Goal: Download file/media: Download file/media

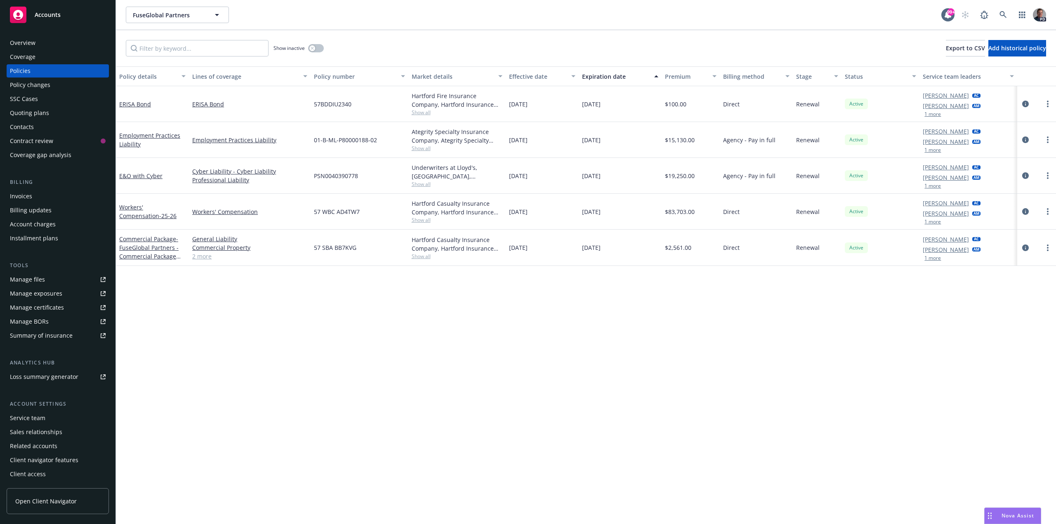
click at [59, 276] on link "Manage files" at bounding box center [58, 279] width 102 height 13
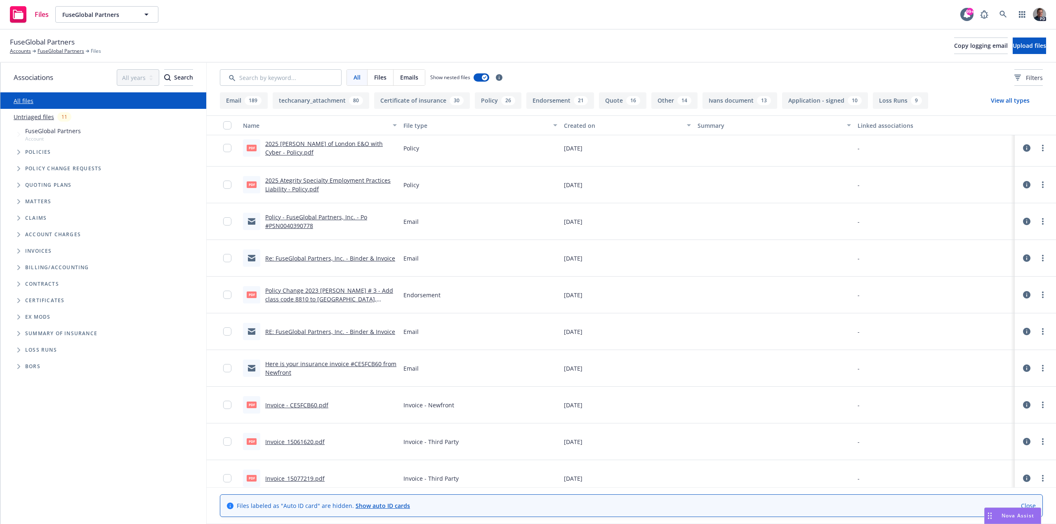
scroll to position [247, 0]
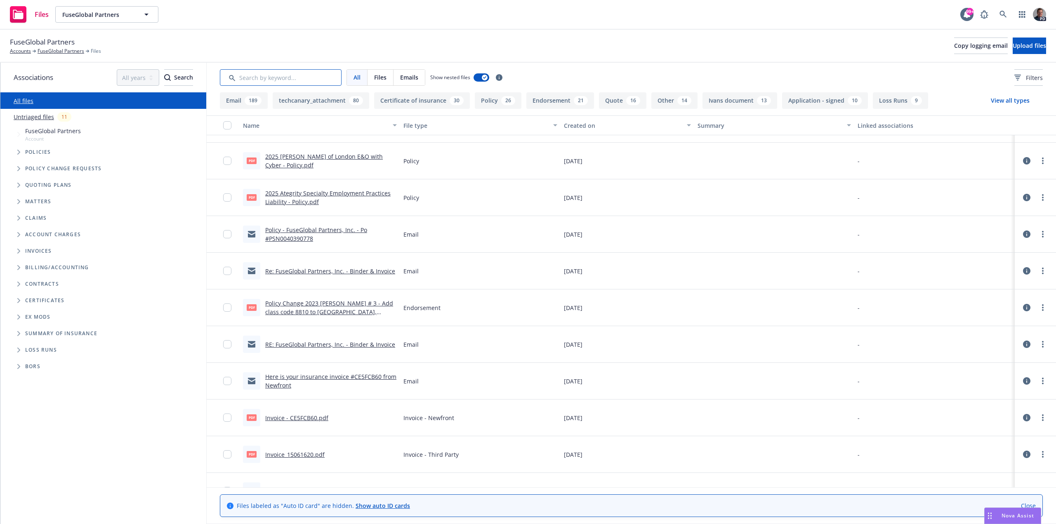
click at [305, 80] on input "Search by keyword..." at bounding box center [281, 77] width 122 height 16
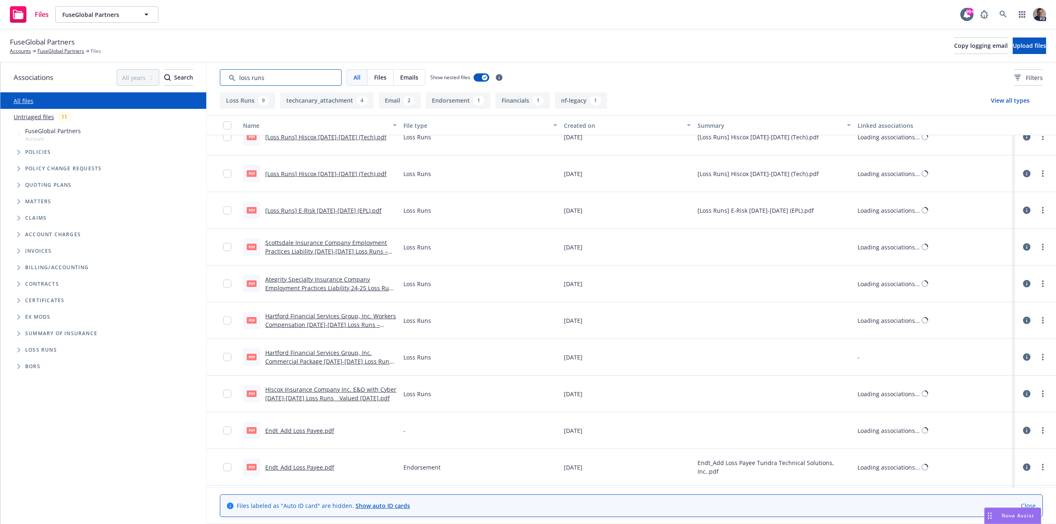
type input "loss runs"
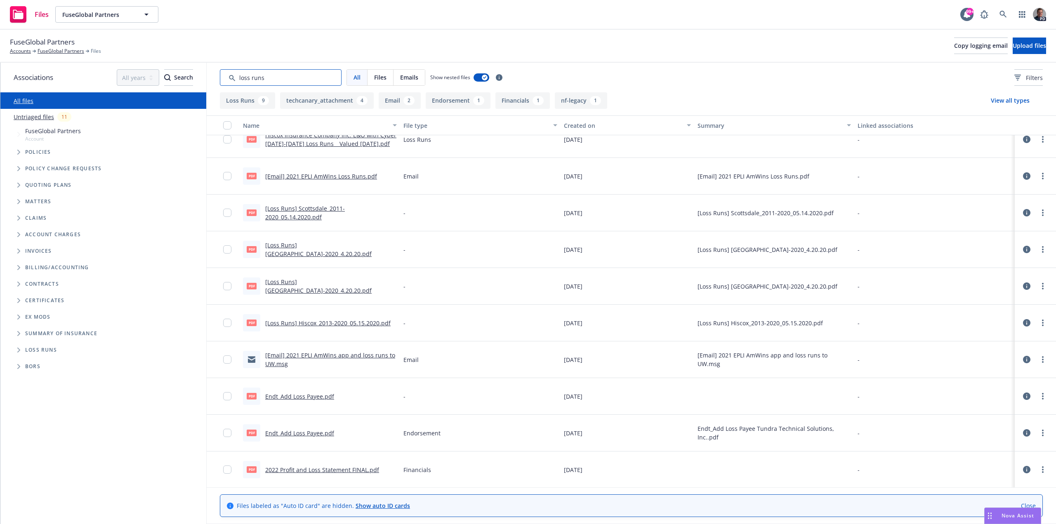
scroll to position [306, 0]
click at [346, 467] on link "2022 Profit and Loss Statement FINAL.pdf" at bounding box center [322, 469] width 114 height 8
click at [330, 469] on link "2022 Profit and Loss Statement FINAL.pdf" at bounding box center [322, 469] width 114 height 8
click at [1042, 467] on icon "more" at bounding box center [1043, 469] width 2 height 7
click at [1006, 424] on link "Download" at bounding box center [1006, 425] width 82 height 16
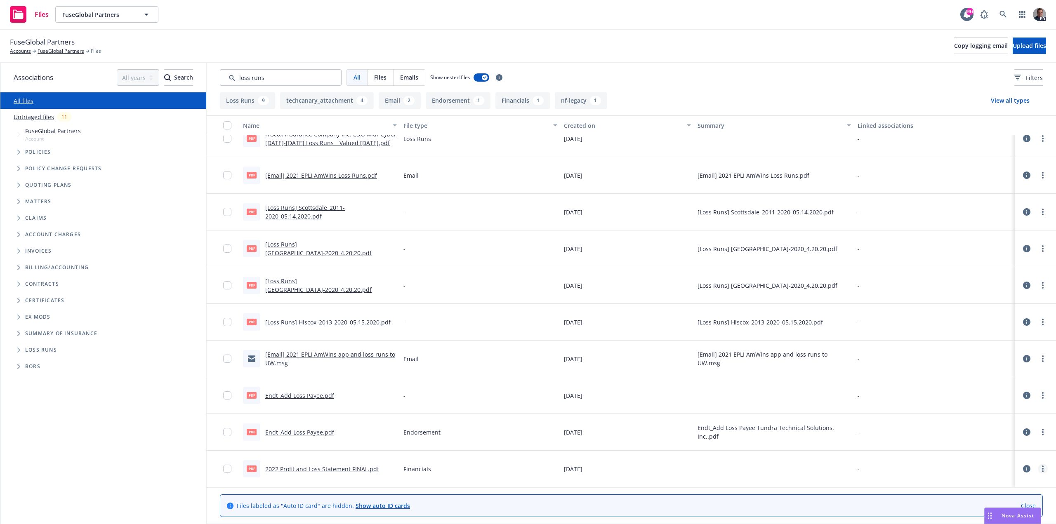
click at [1042, 469] on circle "more" at bounding box center [1043, 469] width 2 height 2
click at [1006, 429] on link "Download" at bounding box center [1006, 425] width 82 height 16
click at [287, 467] on link "2022 Profit and Loss Statement FINAL.pdf" at bounding box center [322, 469] width 114 height 8
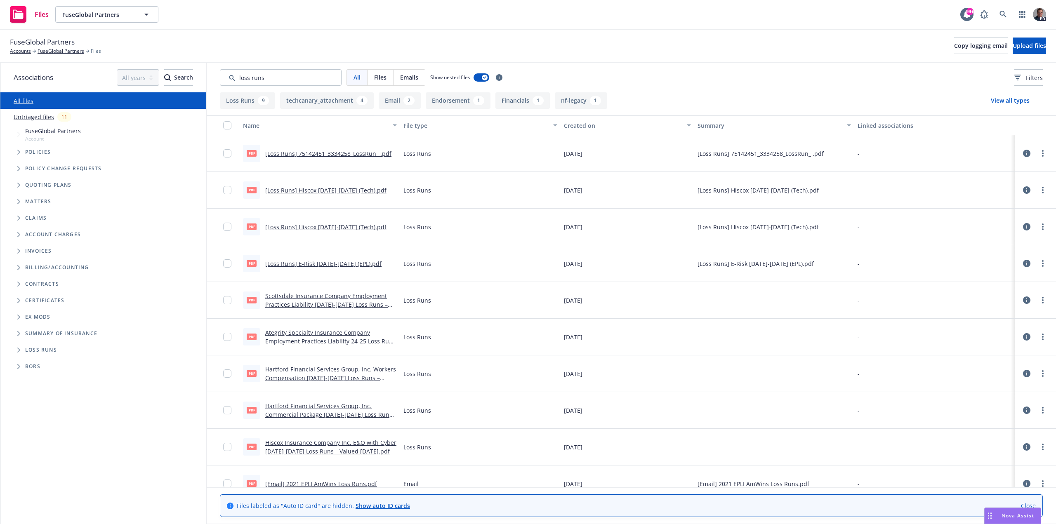
click at [331, 408] on link "Hartford Financial Services Group, Inc. Commercial Package [DATE]-[DATE] Loss R…" at bounding box center [328, 414] width 127 height 25
click at [1042, 409] on circle "more" at bounding box center [1043, 408] width 2 height 2
click at [986, 442] on link "Download" at bounding box center [1000, 444] width 82 height 16
click at [316, 406] on link "Hartford Financial Services Group, Inc. Commercial Package [DATE]-[DATE] Loss R…" at bounding box center [328, 414] width 127 height 25
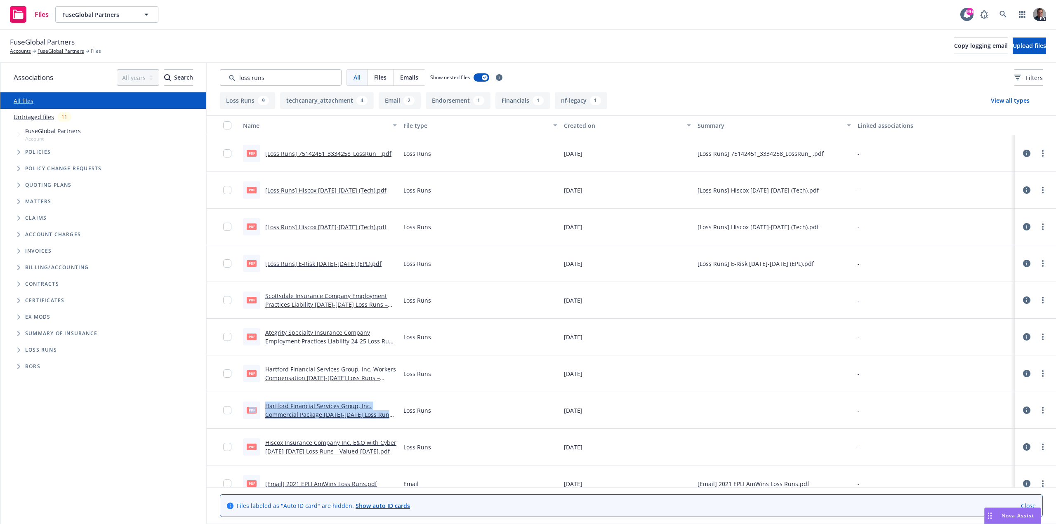
click at [316, 406] on link "Hartford Financial Services Group, Inc. Commercial Package [DATE]-[DATE] Loss R…" at bounding box center [328, 414] width 127 height 25
drag, startPoint x: 316, startPoint y: 406, endPoint x: 229, endPoint y: 411, distance: 87.1
click at [229, 411] on input "checkbox" at bounding box center [227, 410] width 8 height 8
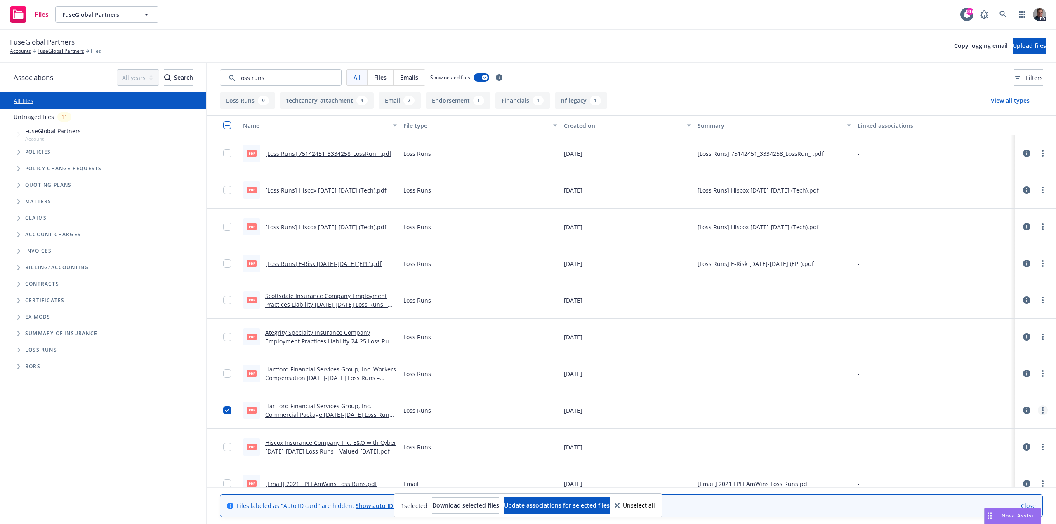
click at [1038, 409] on link "more" at bounding box center [1043, 410] width 10 height 10
click at [994, 440] on link "Download" at bounding box center [1000, 444] width 82 height 16
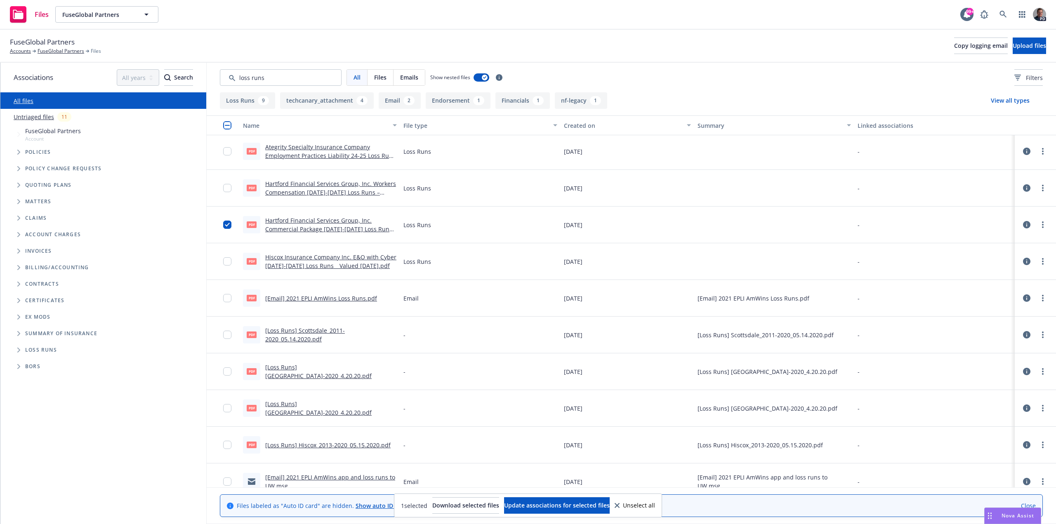
scroll to position [177, 0]
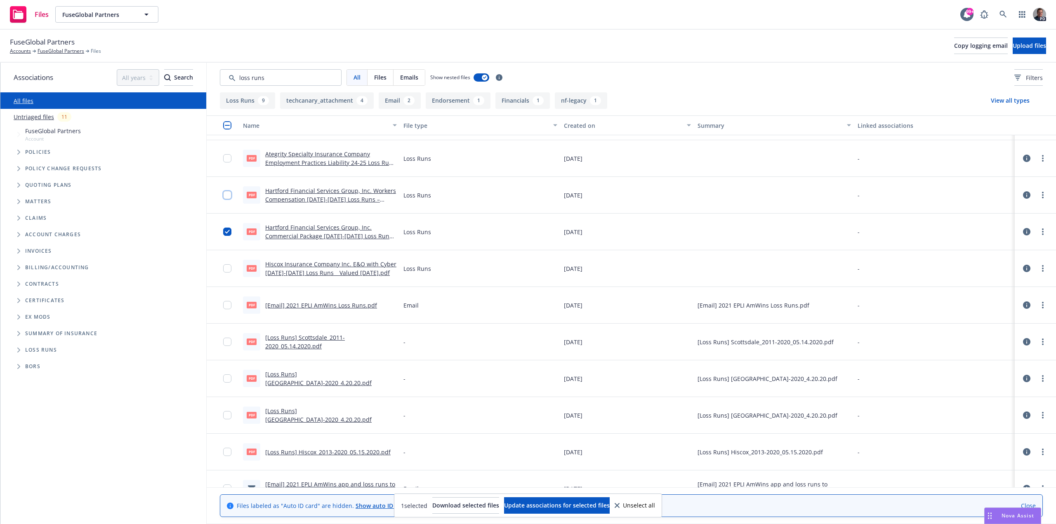
click at [226, 196] on input "checkbox" at bounding box center [227, 195] width 8 height 8
click at [229, 233] on input "checkbox" at bounding box center [227, 232] width 8 height 8
click at [1038, 196] on link "more" at bounding box center [1043, 195] width 10 height 10
click at [982, 228] on link "Download" at bounding box center [1000, 228] width 82 height 16
click at [314, 193] on link "Hartford Financial Services Group, Inc. Workers Compensation [DATE]-[DATE] Loss…" at bounding box center [330, 199] width 131 height 25
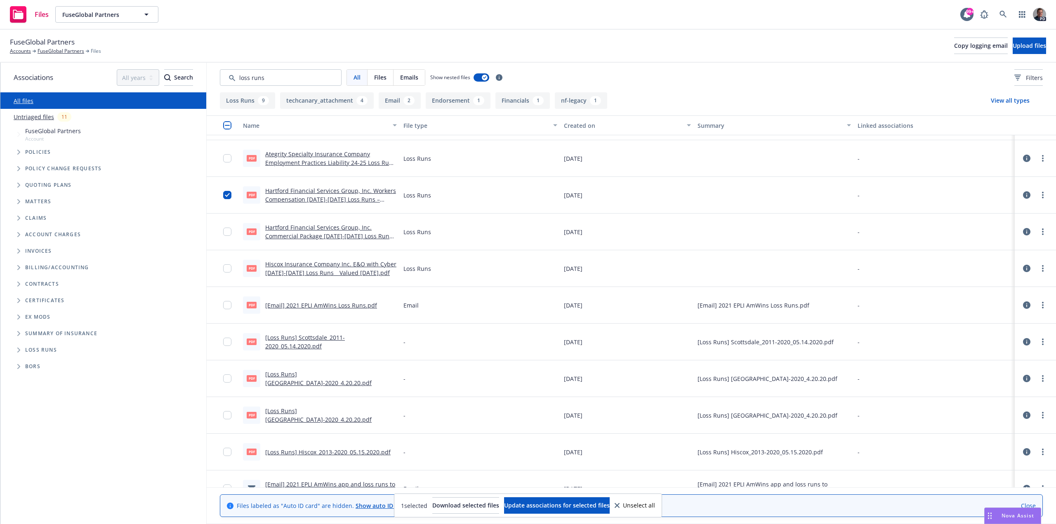
click at [314, 193] on link "Hartford Financial Services Group, Inc. Workers Compensation [DATE]-[DATE] Loss…" at bounding box center [330, 199] width 131 height 25
click at [276, 193] on link "Hartford Financial Services Group, Inc. Workers Compensation [DATE]-[DATE] Loss…" at bounding box center [330, 199] width 131 height 25
click at [252, 196] on span "pdf" at bounding box center [252, 195] width 10 height 6
click at [1042, 196] on icon "more" at bounding box center [1043, 195] width 2 height 7
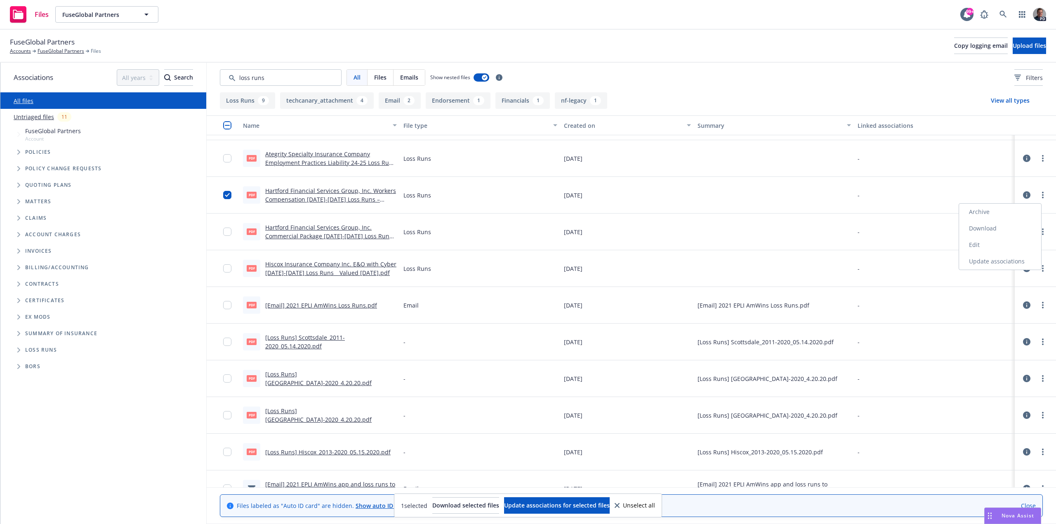
click at [989, 243] on link "Edit" at bounding box center [1000, 245] width 82 height 16
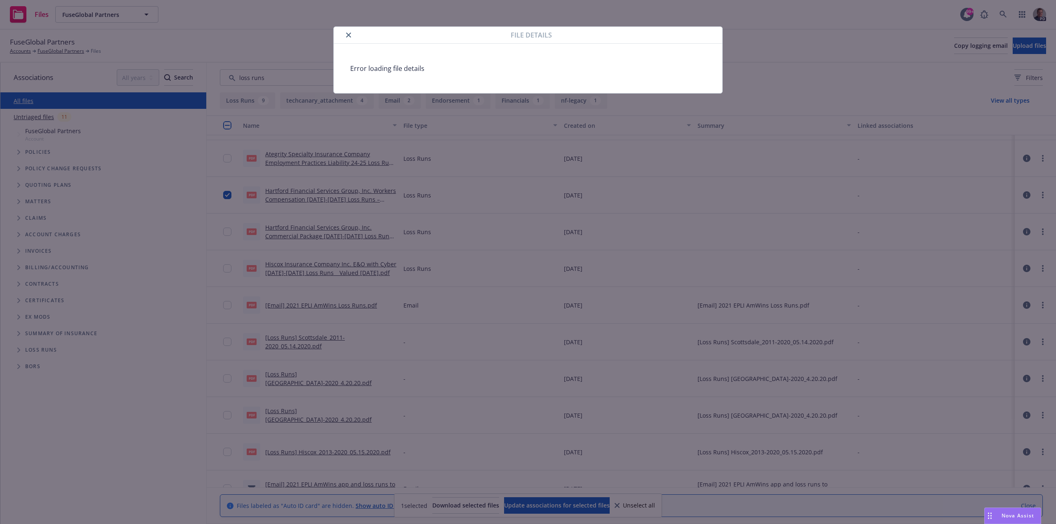
click at [349, 35] on icon "close" at bounding box center [348, 35] width 5 height 5
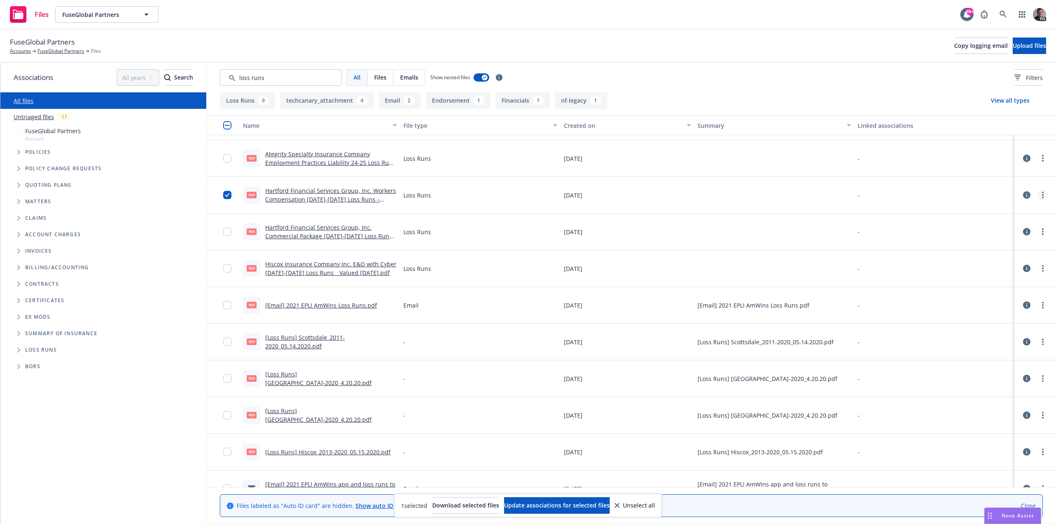
click at [1038, 195] on link "more" at bounding box center [1043, 195] width 10 height 10
click at [987, 227] on link "Download" at bounding box center [1000, 228] width 82 height 16
click at [357, 504] on link "Show auto ID cards" at bounding box center [383, 506] width 54 height 8
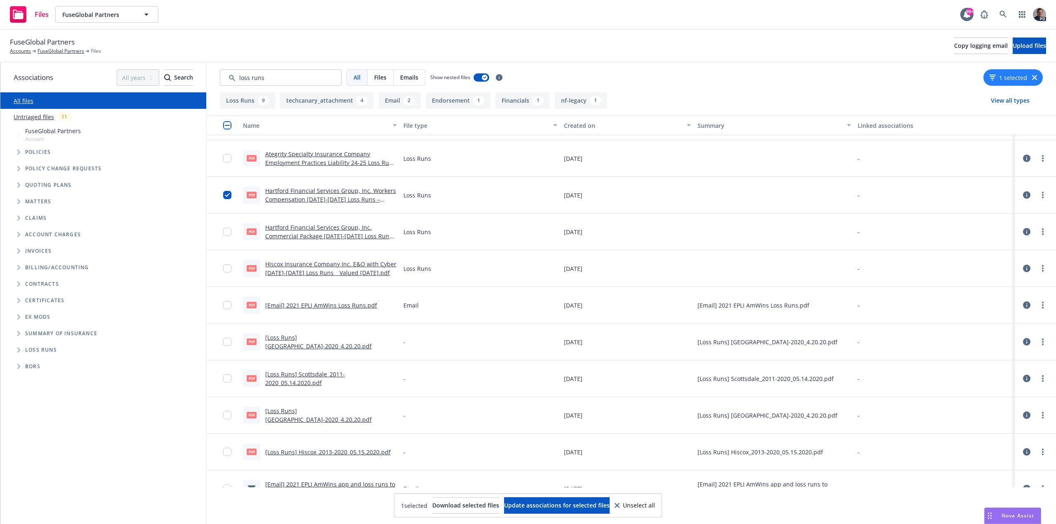
click at [655, 505] on span "Unselect all" at bounding box center [639, 506] width 32 height 6
click at [227, 196] on input "checkbox" at bounding box center [227, 195] width 8 height 8
click at [584, 506] on span "Update associations for selected files" at bounding box center [557, 506] width 106 height 8
click at [1018, 42] on span "Upload files" at bounding box center [1029, 46] width 33 height 8
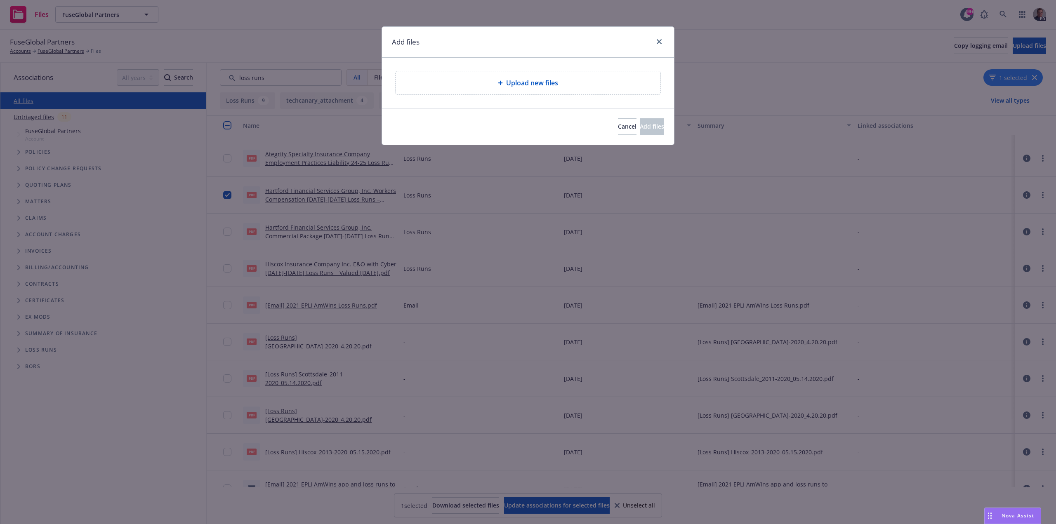
click at [518, 82] on span "Upload new files" at bounding box center [532, 83] width 52 height 10
click at [658, 43] on icon "close" at bounding box center [659, 41] width 5 height 5
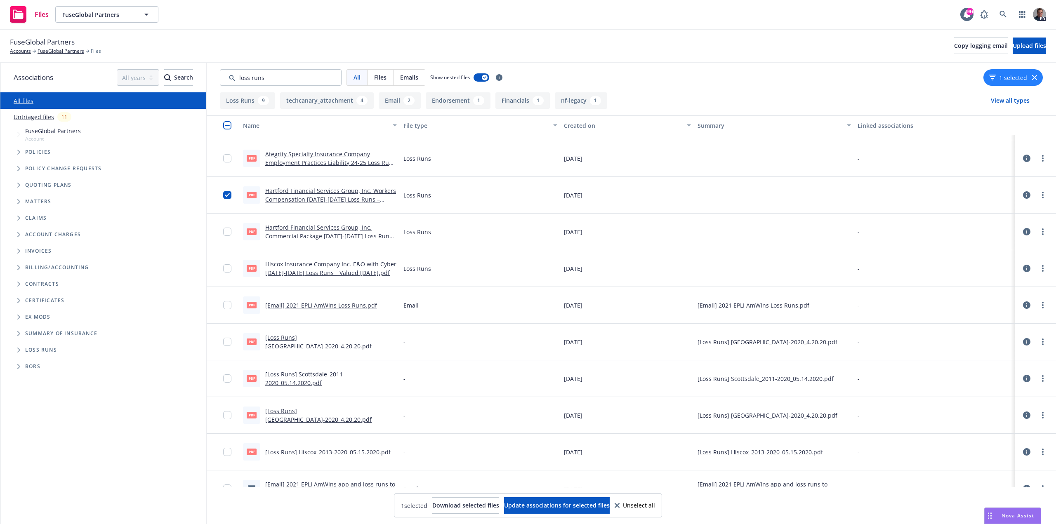
click at [1034, 75] on icon "button" at bounding box center [1034, 77] width 5 height 5
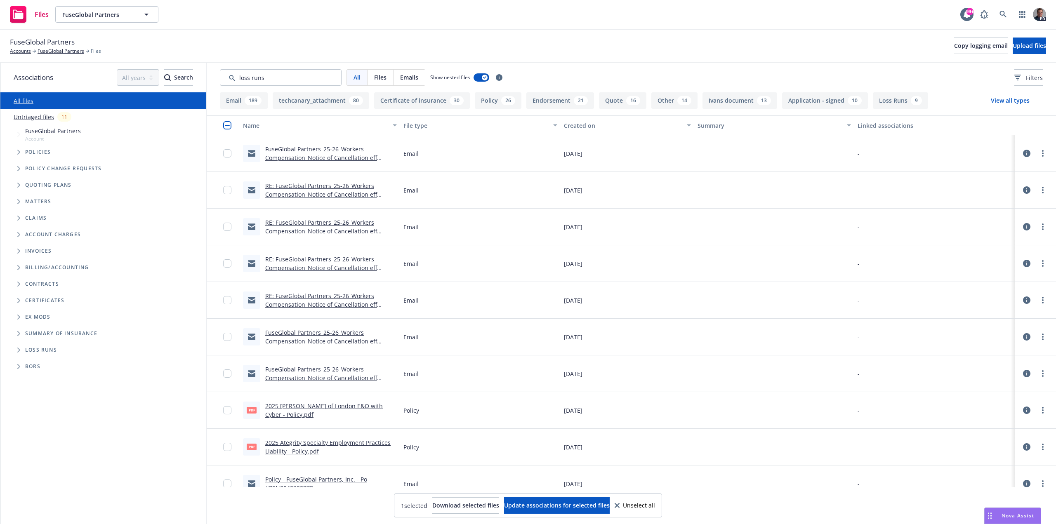
click at [379, 78] on span "Files" at bounding box center [380, 77] width 12 height 9
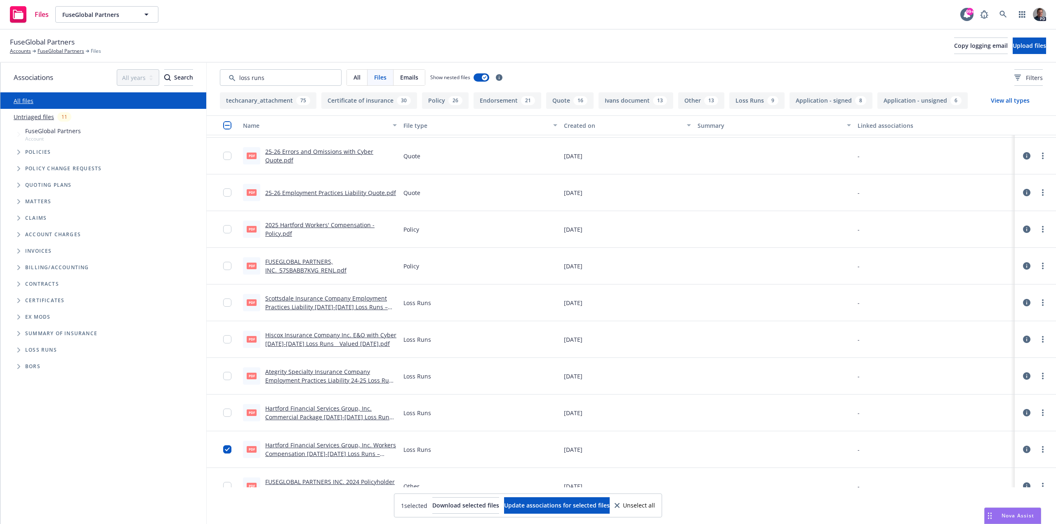
scroll to position [330, 0]
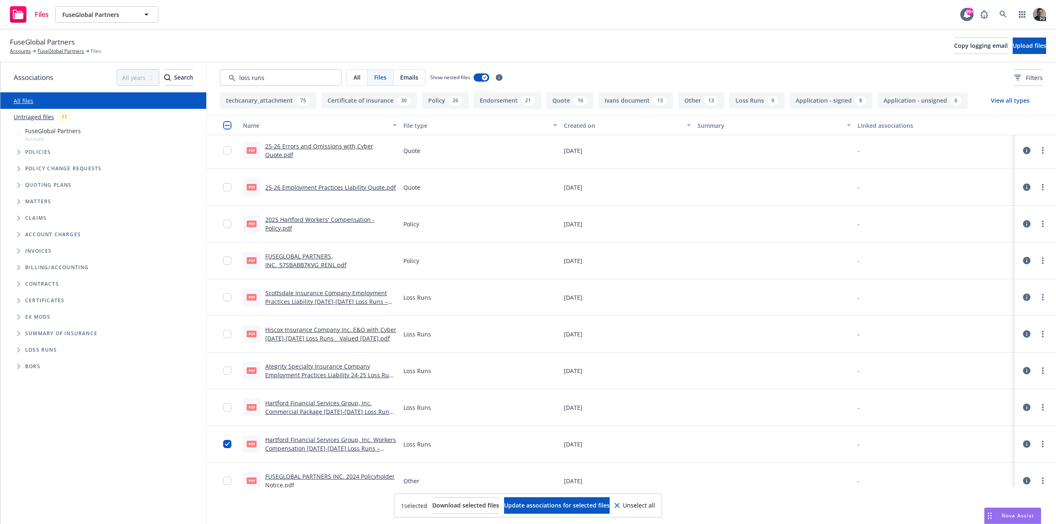
click at [318, 443] on link "Hartford Financial Services Group, Inc. Workers Compensation [DATE]-[DATE] Loss…" at bounding box center [330, 448] width 131 height 25
click at [1042, 442] on circle "more" at bounding box center [1043, 442] width 2 height 2
click at [990, 475] on link "Download" at bounding box center [1000, 477] width 82 height 16
